Goal: Task Accomplishment & Management: Use online tool/utility

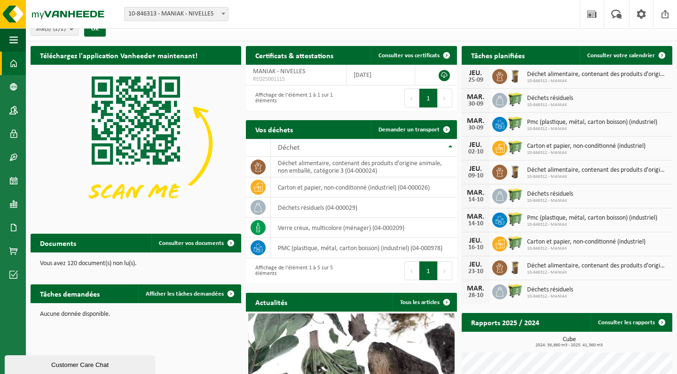
scroll to position [16, 0]
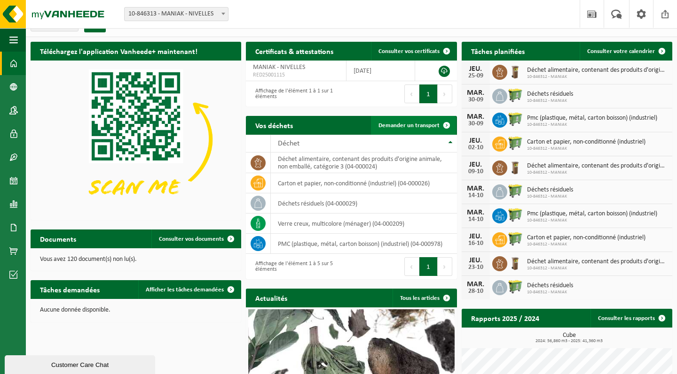
click at [424, 124] on span "Demander un transport" at bounding box center [408, 126] width 61 height 6
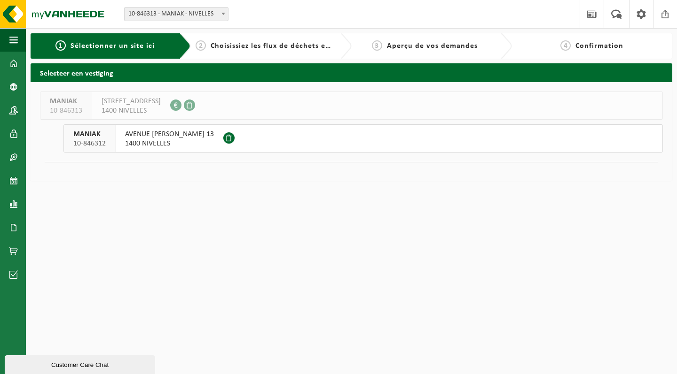
click at [171, 142] on span "1400 NIVELLES" at bounding box center [169, 143] width 89 height 9
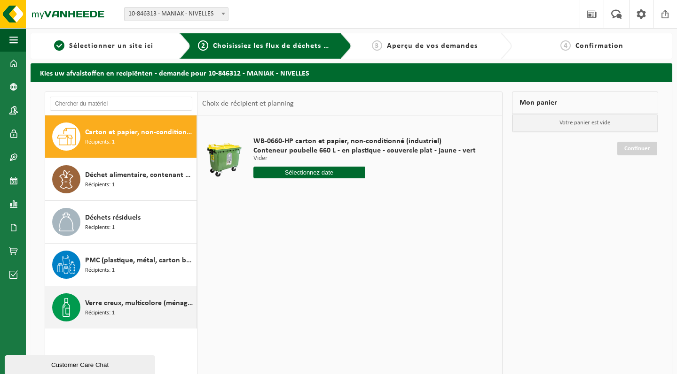
click at [132, 312] on div "Verre creux, multicolore (ménager) Récipients: 1" at bounding box center [139, 308] width 109 height 28
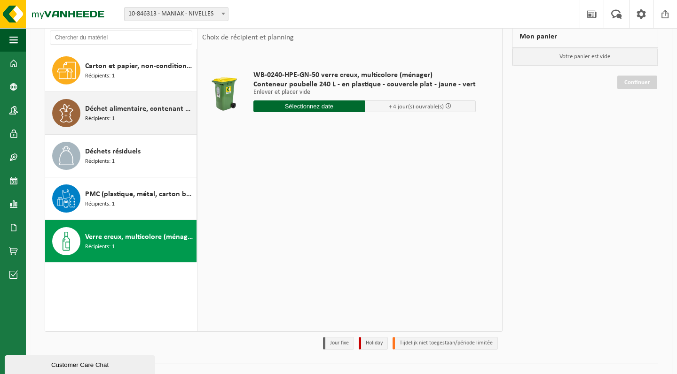
scroll to position [67, 0]
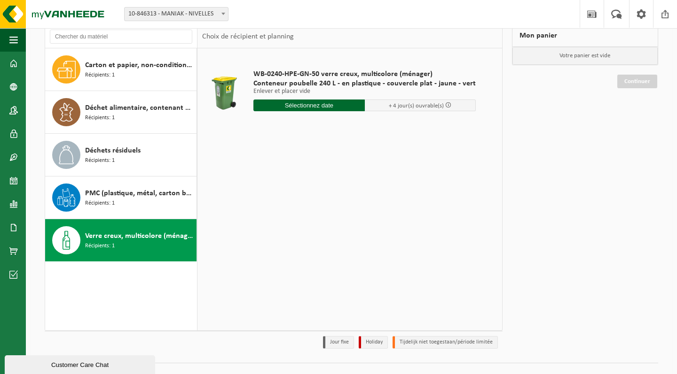
click at [326, 108] on input "text" at bounding box center [308, 106] width 111 height 12
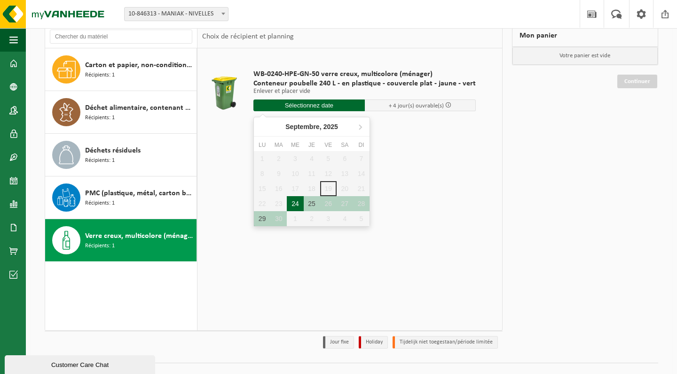
click at [294, 203] on div "24" at bounding box center [295, 203] width 16 height 15
type input "à partir de 2025-09-24"
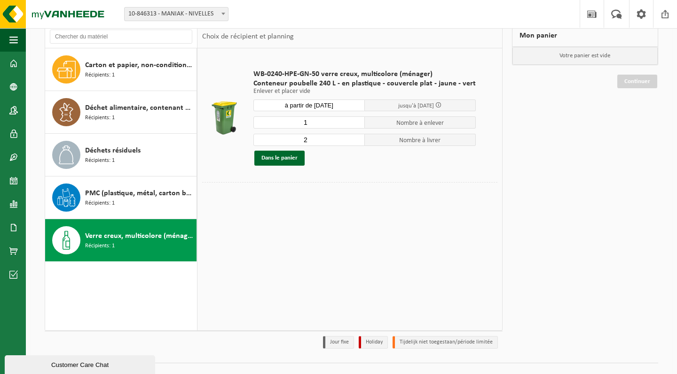
click at [353, 140] on input "2" at bounding box center [308, 140] width 111 height 12
click at [353, 140] on input "3" at bounding box center [308, 140] width 111 height 12
click at [354, 143] on input "2" at bounding box center [308, 140] width 111 height 12
click at [354, 143] on input "1" at bounding box center [308, 140] width 111 height 12
click at [354, 143] on input "0" at bounding box center [308, 140] width 111 height 12
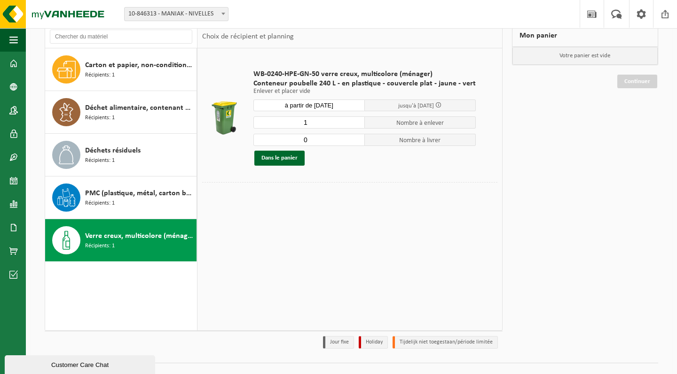
click at [354, 143] on input "0" at bounding box center [308, 140] width 111 height 12
click at [355, 165] on div "WB-0240-HPE-GN-50 verre creux, multicolore (ménager) Conteneur poubelle 240 L -…" at bounding box center [365, 117] width 232 height 115
type input "1"
click at [354, 137] on input "1" at bounding box center [308, 140] width 111 height 12
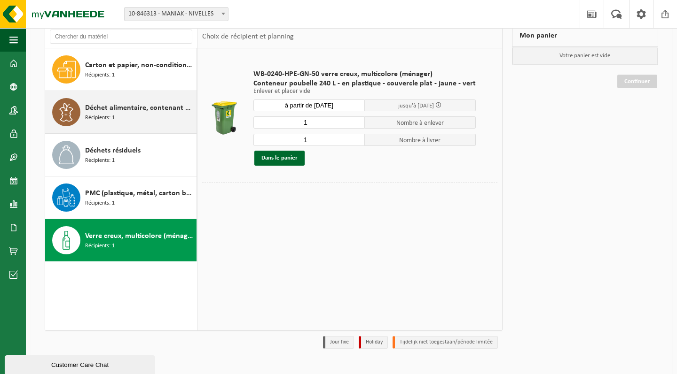
click at [154, 110] on span "Déchet alimentaire, contenant des produits d'origine animale, non emballé, caté…" at bounding box center [139, 107] width 109 height 11
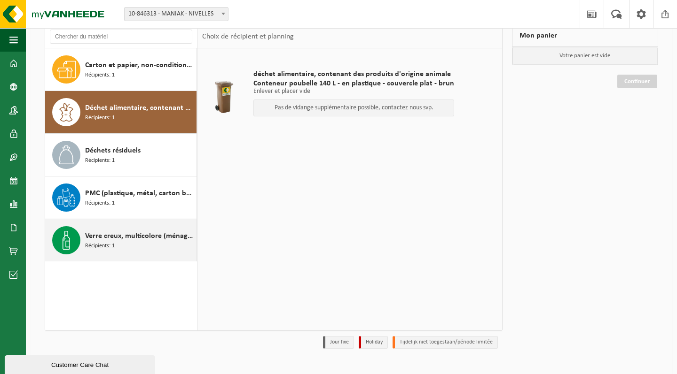
click at [155, 237] on span "Verre creux, multicolore (ménager)" at bounding box center [139, 236] width 109 height 11
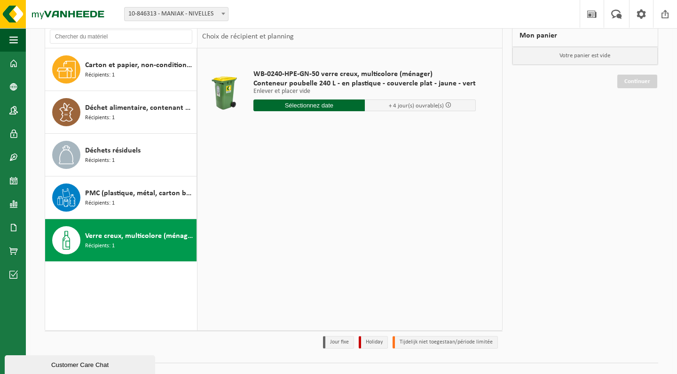
click at [318, 102] on input "text" at bounding box center [308, 106] width 111 height 12
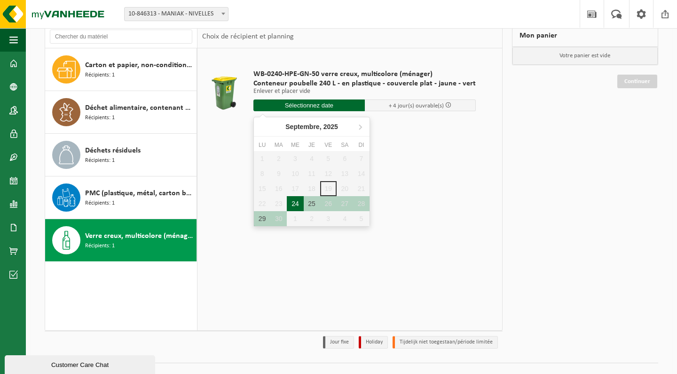
click at [293, 199] on div "24" at bounding box center [295, 203] width 16 height 15
type input "à partir de 2025-09-24"
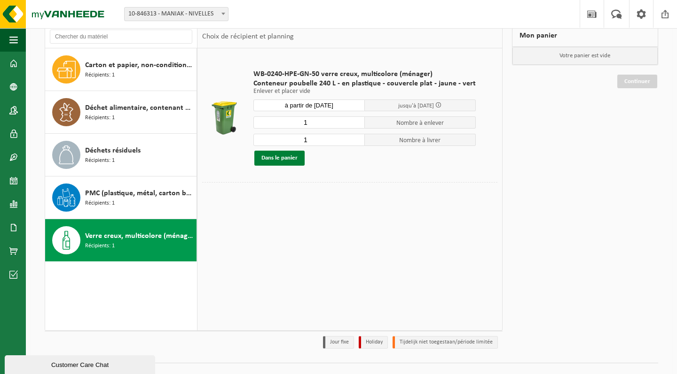
click at [291, 157] on button "Dans le panier" at bounding box center [279, 158] width 50 height 15
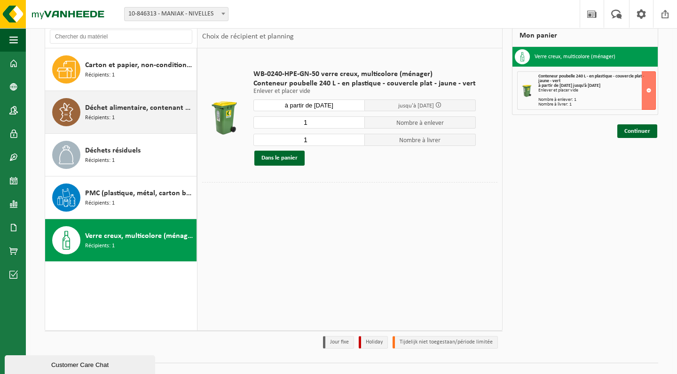
click at [161, 115] on div "Déchet alimentaire, contenant des produits d'origine animale, non emballé, caté…" at bounding box center [139, 112] width 109 height 28
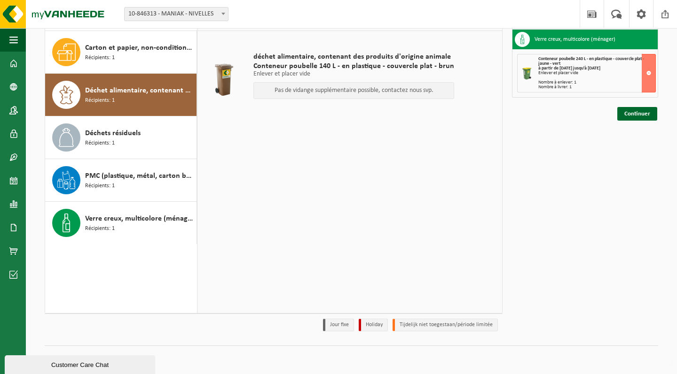
scroll to position [85, 0]
click at [642, 115] on link "Continuer" at bounding box center [637, 114] width 40 height 14
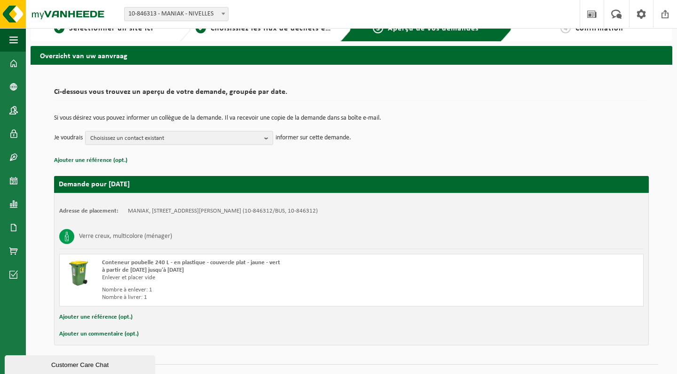
scroll to position [21, 0]
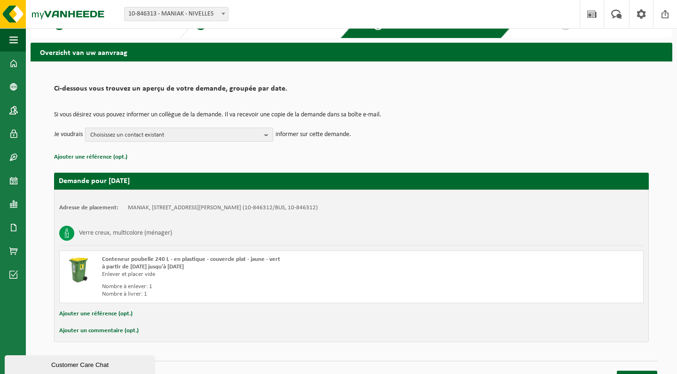
click at [216, 137] on span "Choisissez un contact existant" at bounding box center [175, 135] width 170 height 14
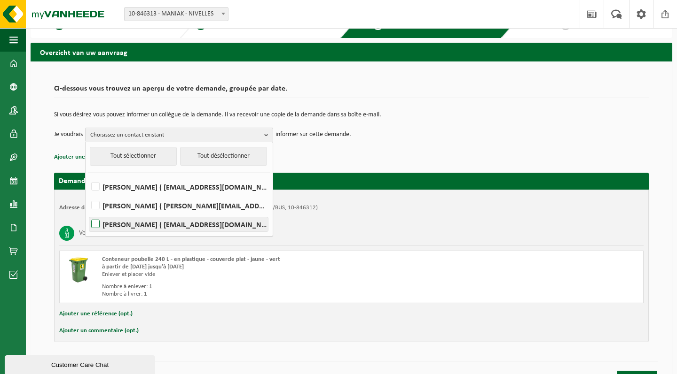
click at [126, 221] on label "[PERSON_NAME] ( [EMAIL_ADDRESS][DOMAIN_NAME] )" at bounding box center [178, 225] width 179 height 14
click at [88, 213] on input "[PERSON_NAME] ( [EMAIL_ADDRESS][DOMAIN_NAME] )" at bounding box center [87, 212] width 0 height 0
checkbox input "true"
click at [359, 148] on div "Si vous désirez vous pouvez informer un collègue de la demande. Il va recevoir …" at bounding box center [351, 126] width 594 height 49
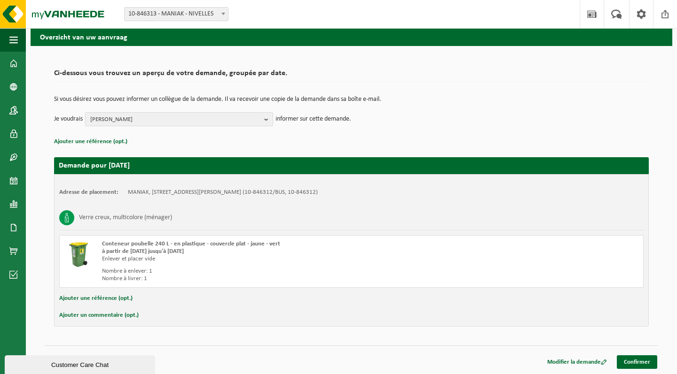
scroll to position [36, 0]
click at [641, 359] on link "Confirmer" at bounding box center [636, 363] width 40 height 14
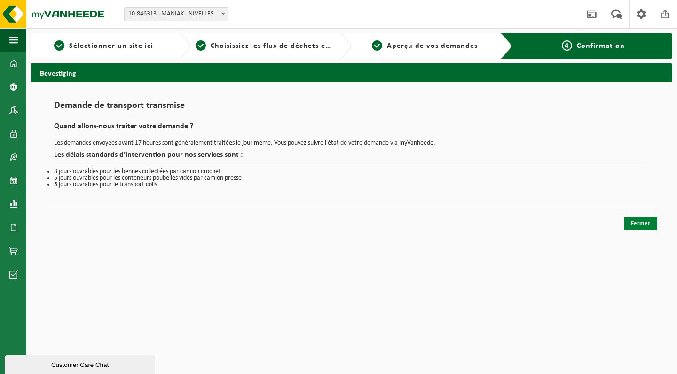
click at [633, 222] on link "Fermer" at bounding box center [640, 224] width 33 height 14
